Goal: Transaction & Acquisition: Book appointment/travel/reservation

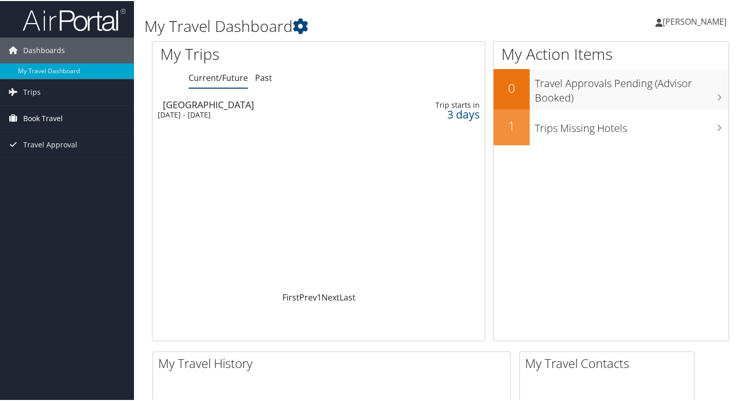
click at [42, 121] on span "Book Travel" at bounding box center [43, 118] width 40 height 26
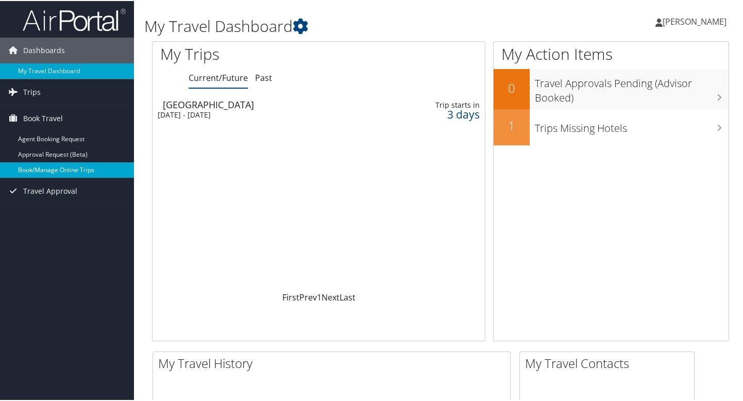
click at [69, 173] on link "Book/Manage Online Trips" at bounding box center [67, 168] width 134 height 15
